Goal: Task Accomplishment & Management: Use online tool/utility

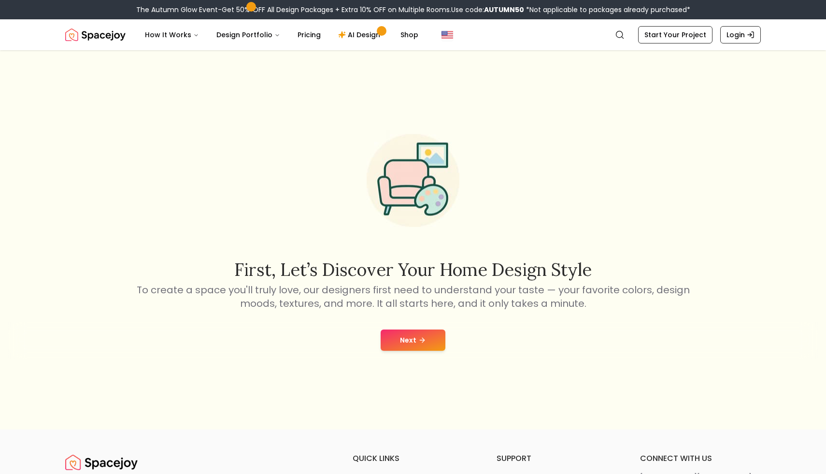
click at [446, 329] on div "Next" at bounding box center [413, 340] width 810 height 37
click at [435, 344] on button "Next" at bounding box center [413, 339] width 65 height 21
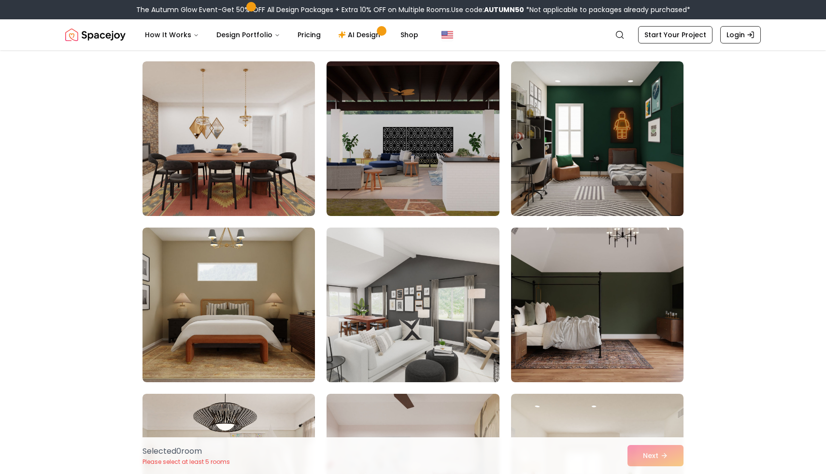
scroll to position [403, 0]
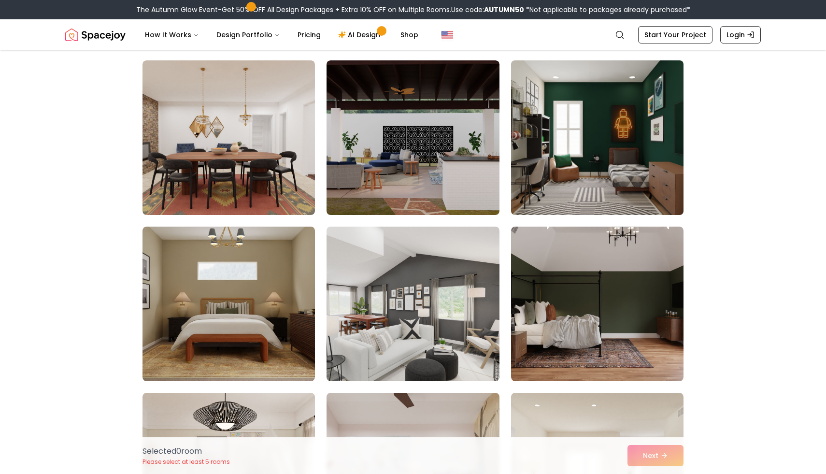
click at [577, 161] on img at bounding box center [597, 138] width 181 height 162
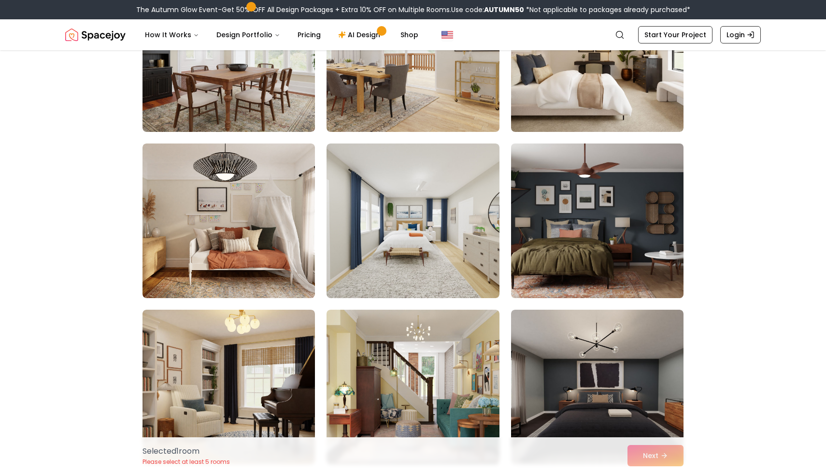
click at [582, 197] on img at bounding box center [597, 221] width 181 height 162
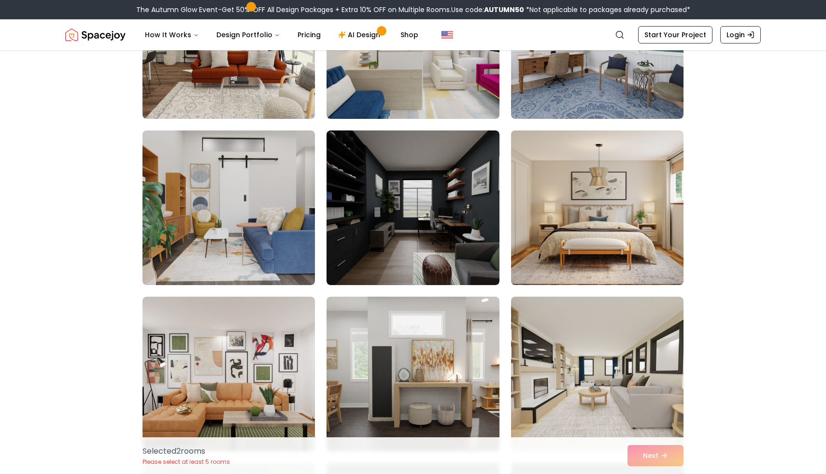
scroll to position [1823, 0]
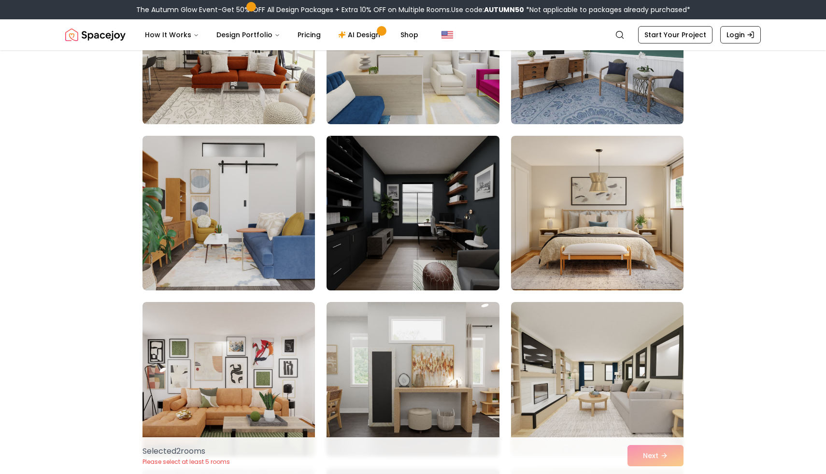
click at [457, 243] on img at bounding box center [412, 213] width 181 height 162
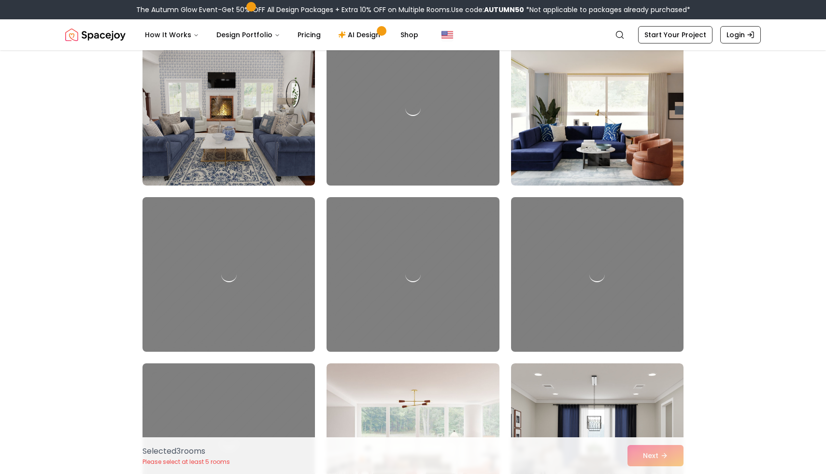
scroll to position [2263, 0]
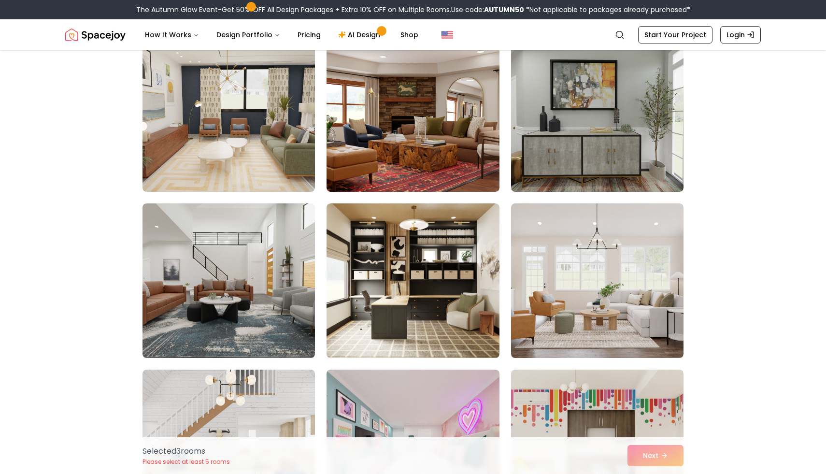
click at [455, 242] on img at bounding box center [412, 280] width 172 height 155
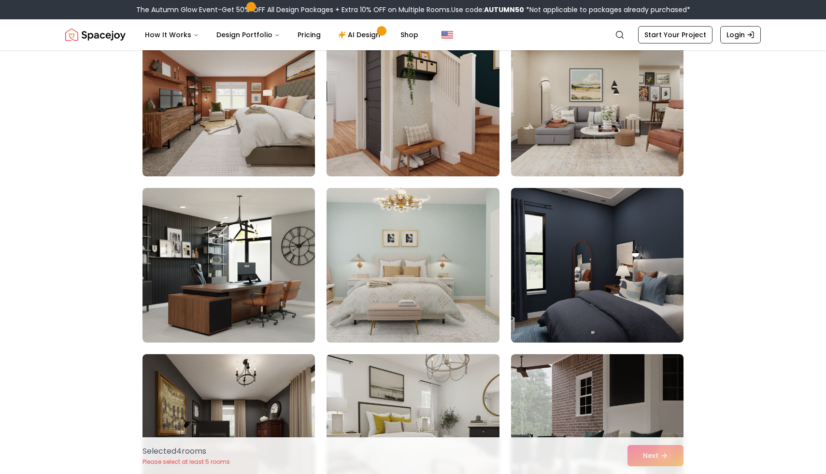
scroll to position [3452, 0]
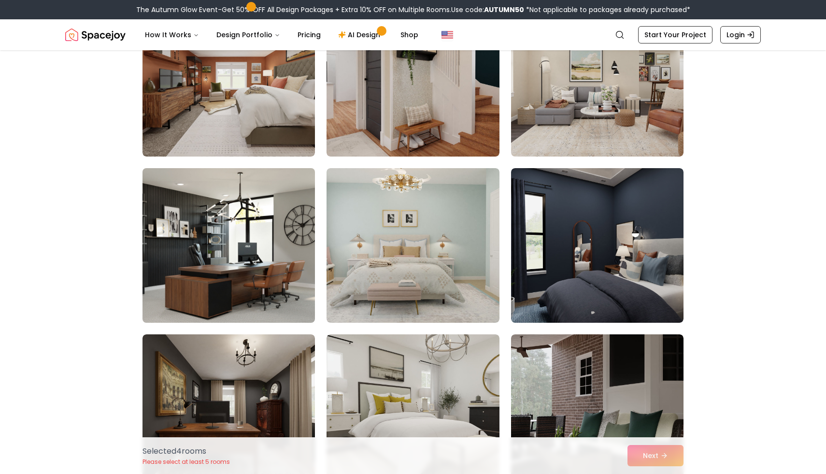
click at [268, 263] on img at bounding box center [228, 245] width 181 height 162
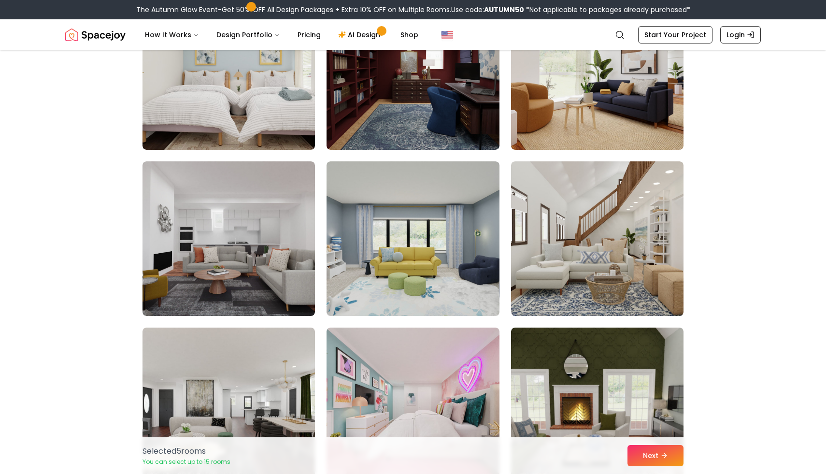
scroll to position [4290, 0]
click at [652, 458] on button "Next" at bounding box center [655, 455] width 56 height 21
